Goal: Information Seeking & Learning: Learn about a topic

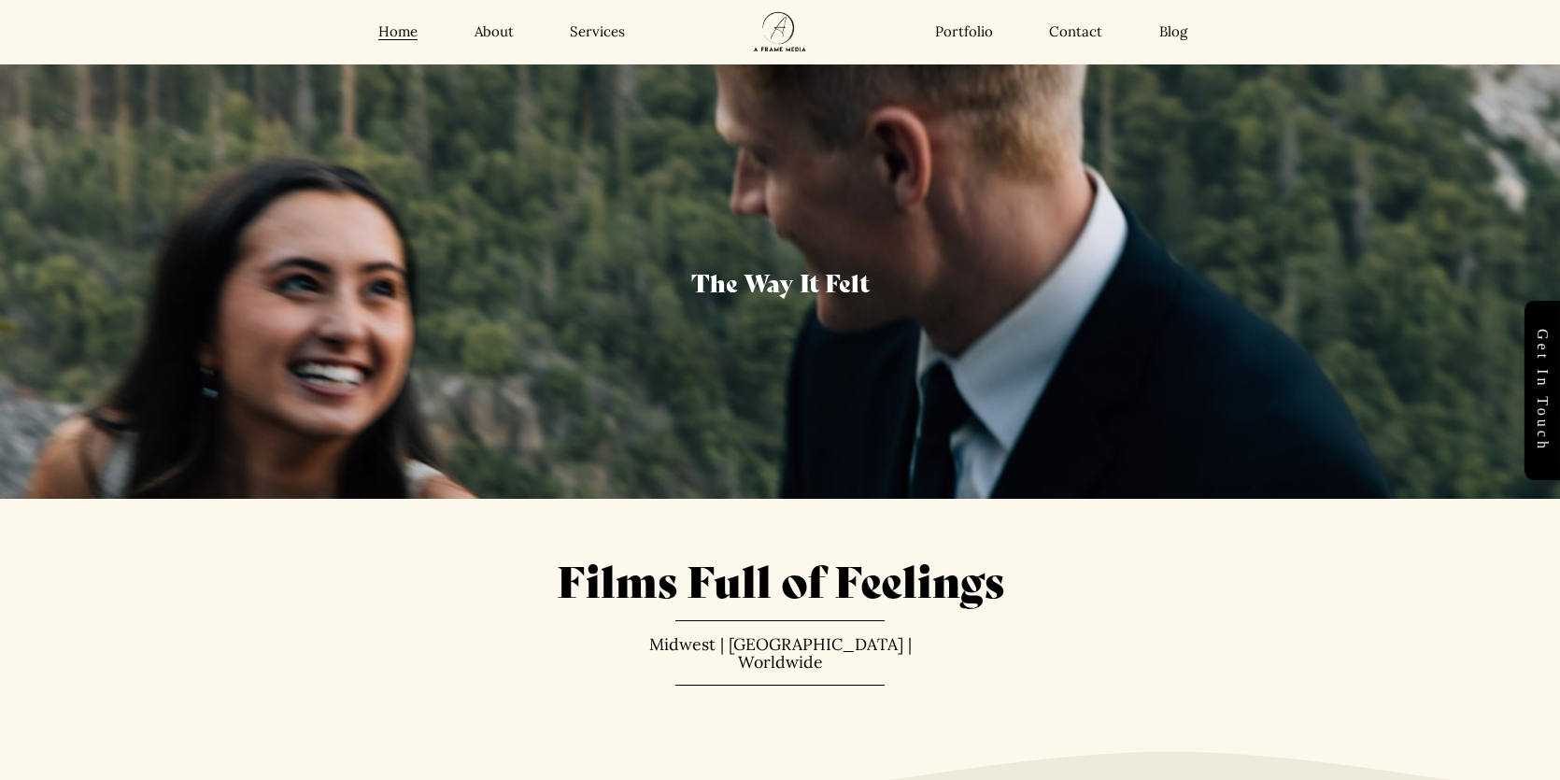
click at [583, 37] on link "Services" at bounding box center [597, 32] width 55 height 19
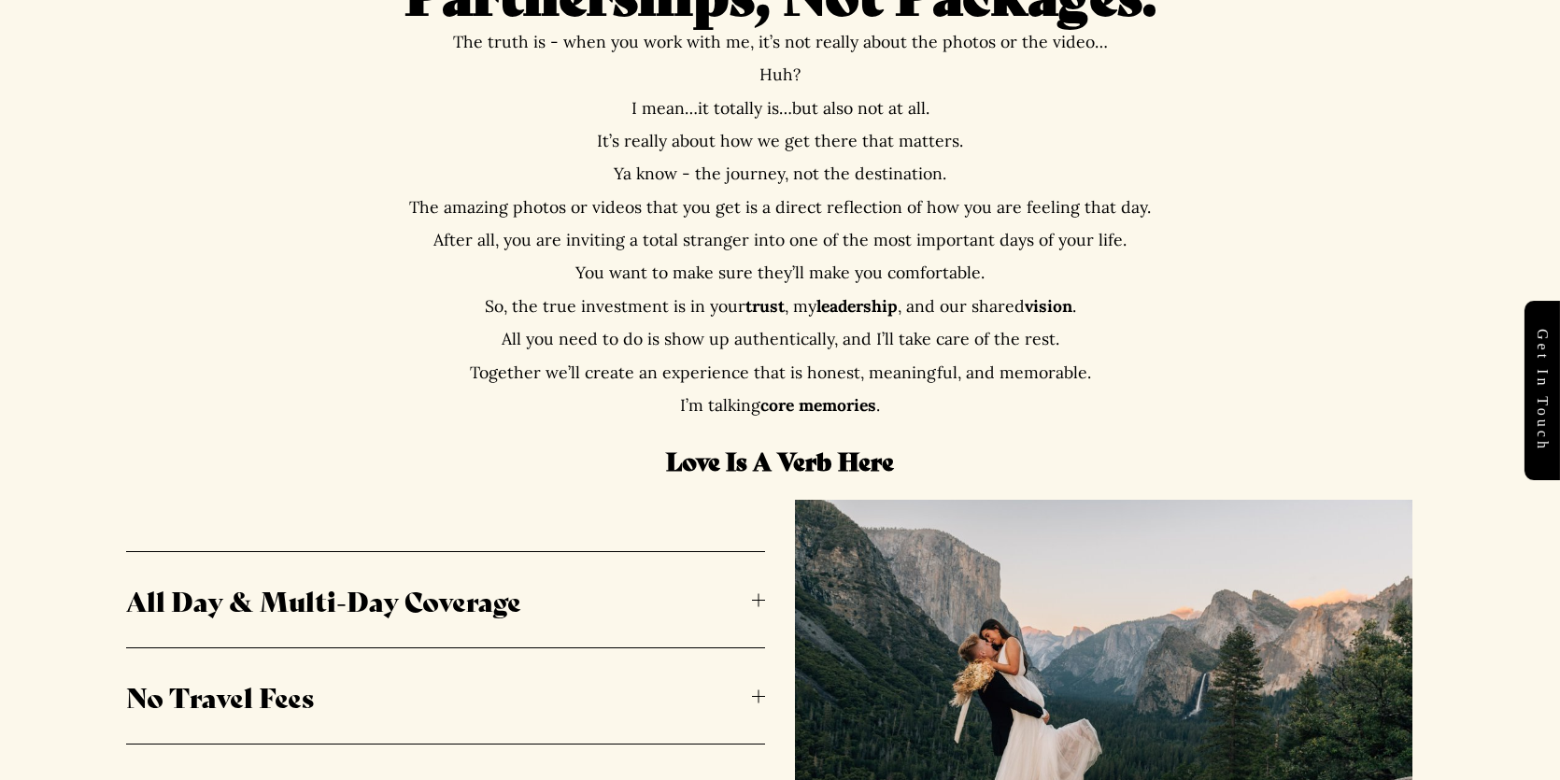
scroll to position [924, 0]
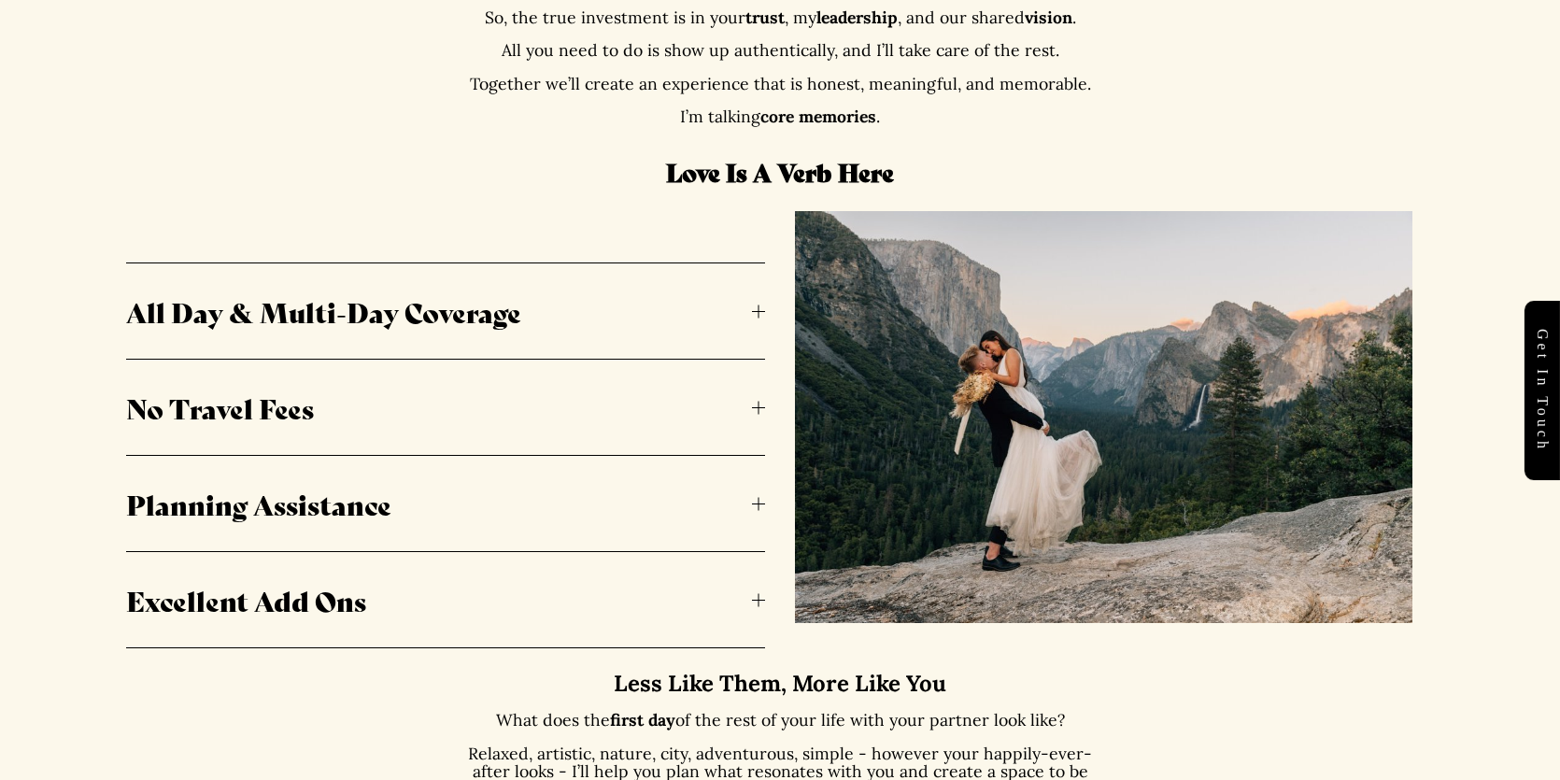
click at [498, 322] on span "All Day & Multi-Day Coverage" at bounding box center [439, 310] width 626 height 39
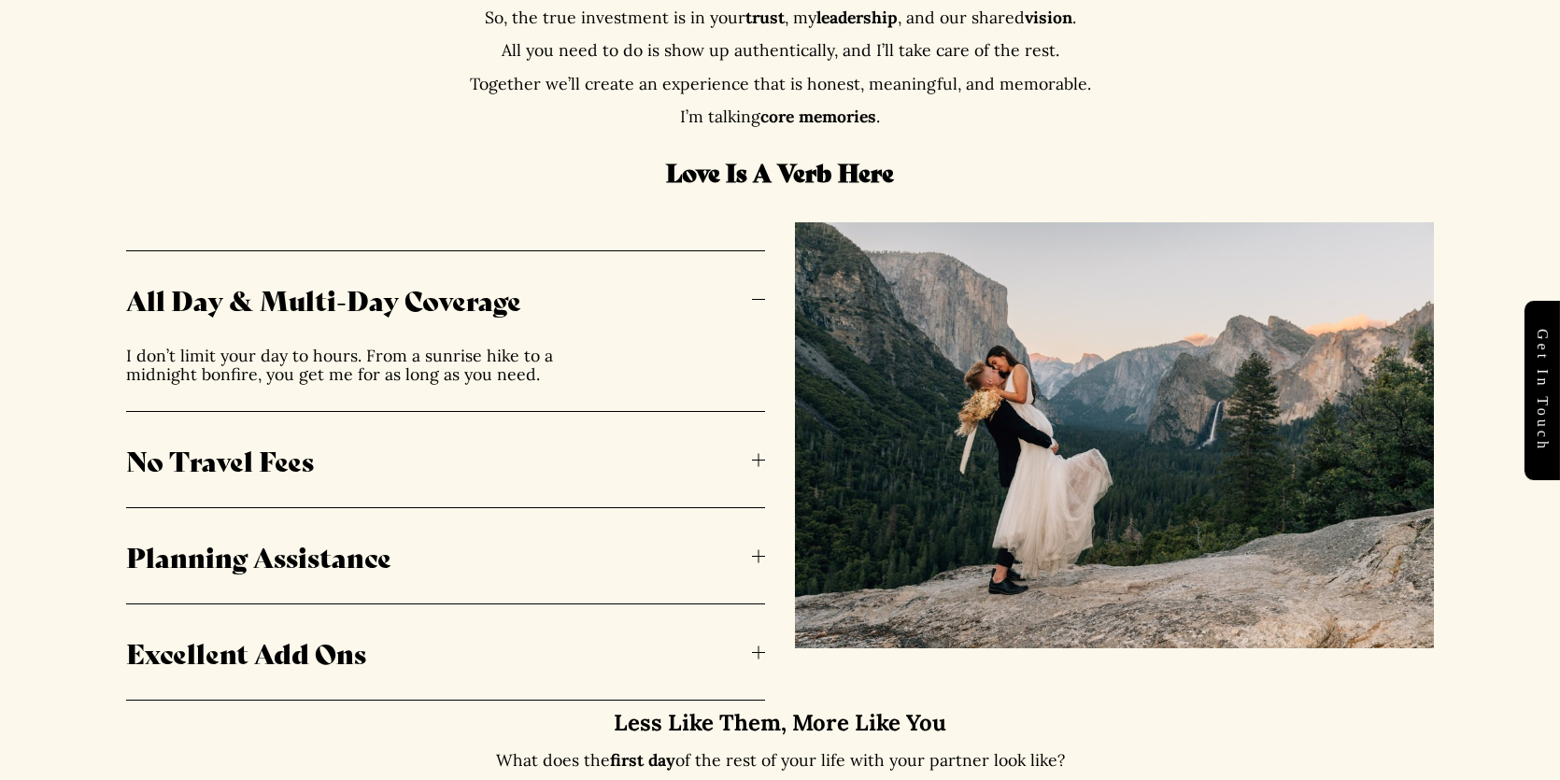
click at [498, 322] on button "All Day & Multi-Day Coverage" at bounding box center [445, 298] width 639 height 95
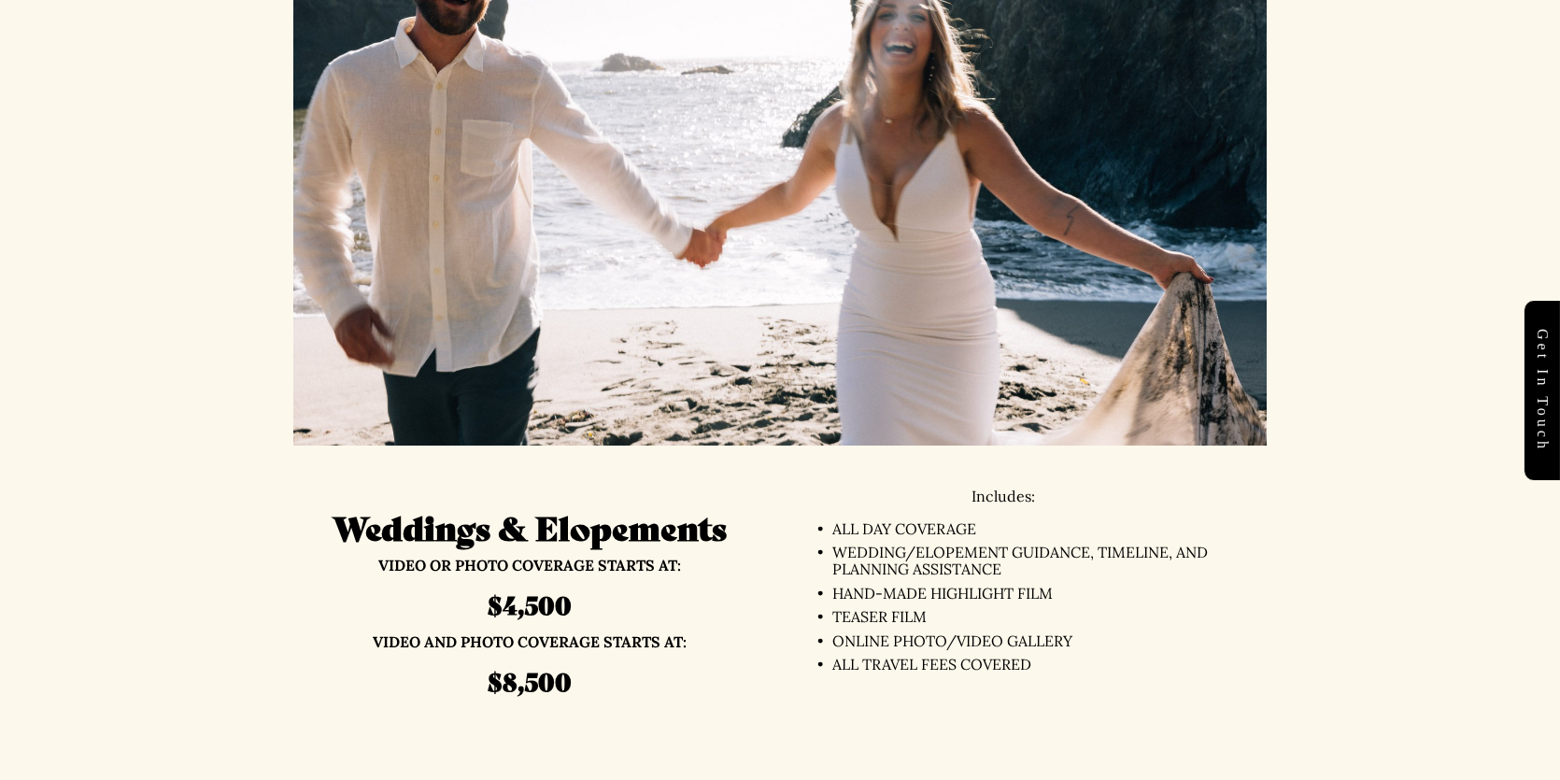
scroll to position [4092, 0]
